Goal: Task Accomplishment & Management: Use online tool/utility

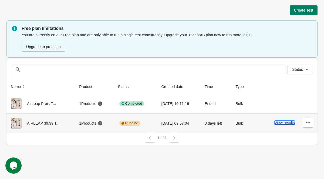
click at [280, 122] on button "View results" at bounding box center [284, 123] width 20 height 4
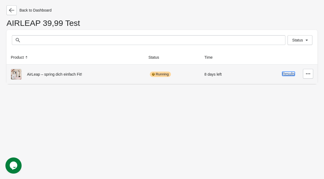
click at [288, 75] on button "Results" at bounding box center [288, 74] width 13 height 4
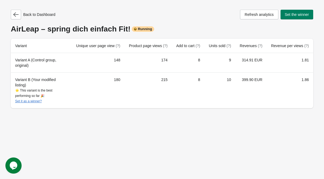
click at [90, 145] on div "Back to Dashboard Refresh analytics Set the winner AirLeap – spring dich einfac…" at bounding box center [162, 89] width 324 height 179
click at [98, 139] on div "Back to Dashboard Refresh analytics Set the winner AirLeap – spring dich einfac…" at bounding box center [162, 89] width 324 height 179
click at [221, 147] on div "Back to Dashboard Refresh analytics Set the winner AirLeap – spring dich einfac…" at bounding box center [162, 89] width 324 height 179
click at [16, 16] on icon "button" at bounding box center [15, 14] width 5 height 5
